Goal: Find specific page/section: Find specific page/section

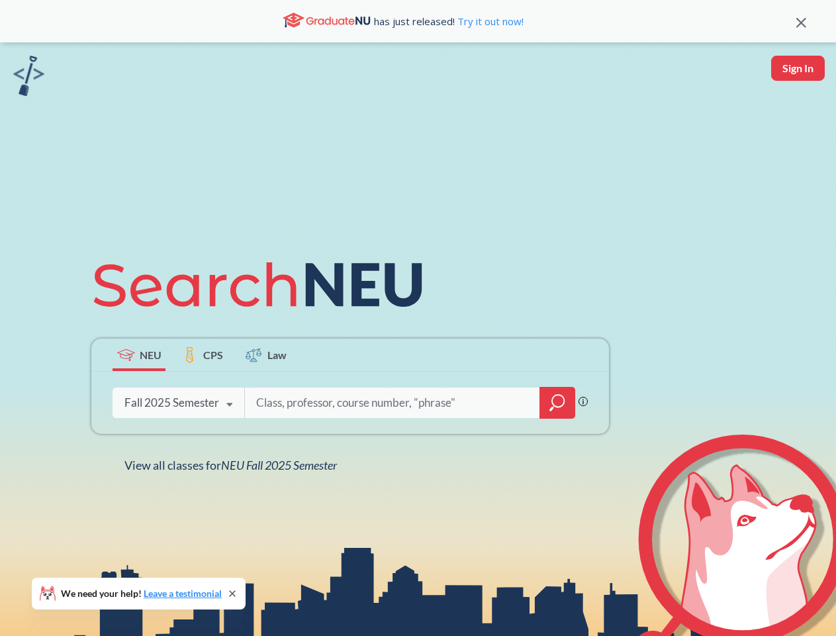
click at [418, 318] on icon at bounding box center [263, 285] width 345 height 74
click at [801, 21] on icon at bounding box center [801, 23] width 10 height 10
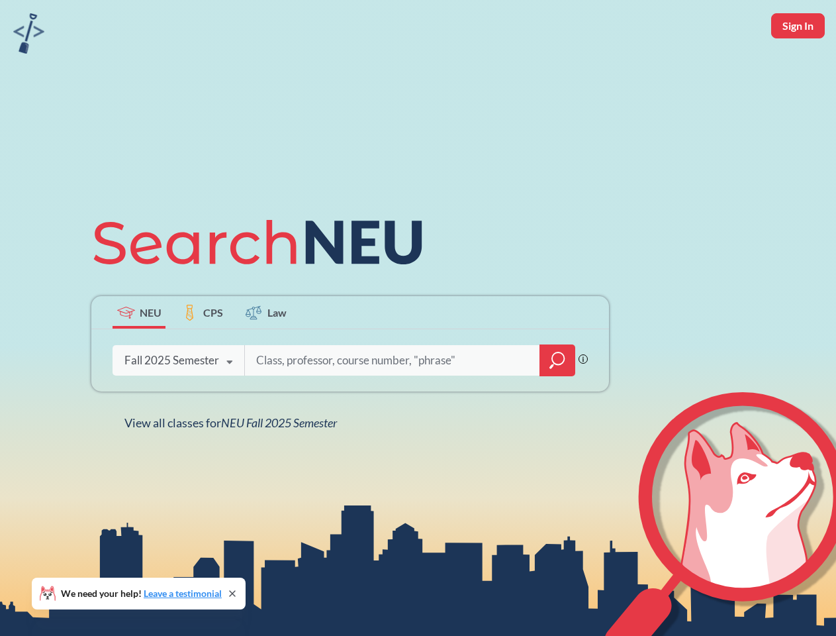
click at [798, 68] on div "NEU CPS Law Phrase search guarantees the exact search appears in the results. E…" at bounding box center [418, 318] width 836 height 636
click at [139, 354] on div "Fall 2025 Semester" at bounding box center [171, 360] width 95 height 15
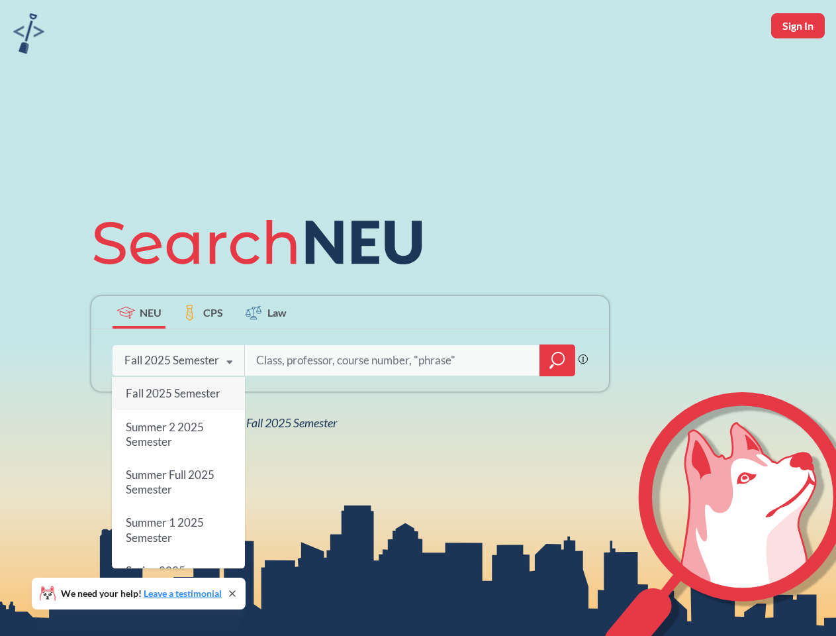
click at [203, 354] on div "Fall 2025 Semester" at bounding box center [171, 360] width 95 height 15
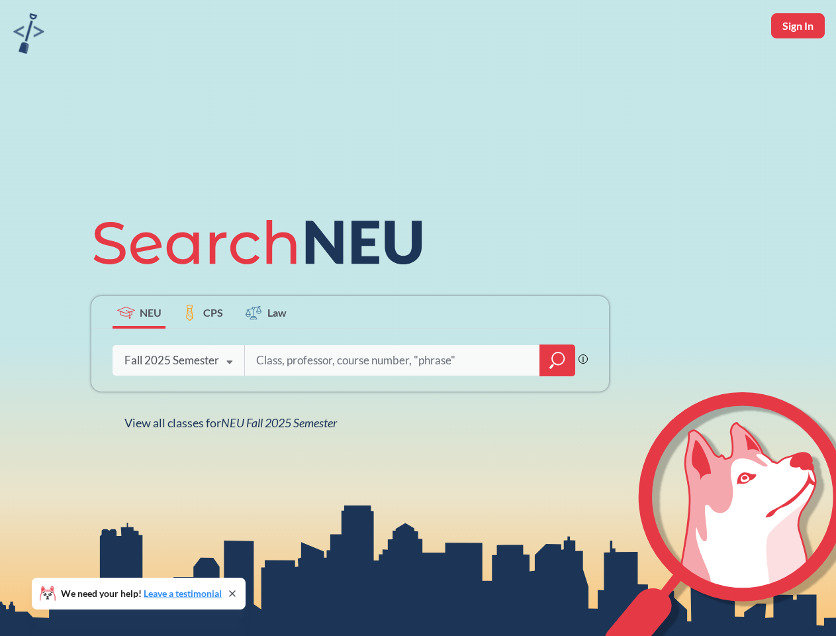
click at [266, 354] on input "search" at bounding box center [392, 360] width 275 height 28
click at [557, 403] on div "NEU CPS Law Phrase search guarantees the exact search appears in the results. E…" at bounding box center [350, 317] width 534 height 225
click at [178, 403] on div "NEU CPS Law Phrase search guarantees the exact search appears in the results. E…" at bounding box center [350, 317] width 534 height 225
click at [230, 404] on div "NEU CPS Law Phrase search guarantees the exact search appears in the results. E…" at bounding box center [350, 317] width 534 height 225
click at [234, 465] on div "NEU CPS Law Phrase search guarantees the exact search appears in the results. E…" at bounding box center [418, 318] width 836 height 636
